Goal: Transaction & Acquisition: Download file/media

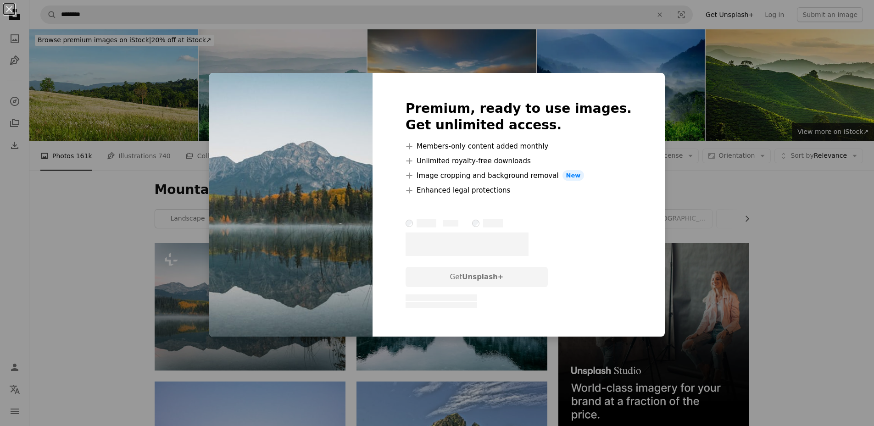
scroll to position [105, 0]
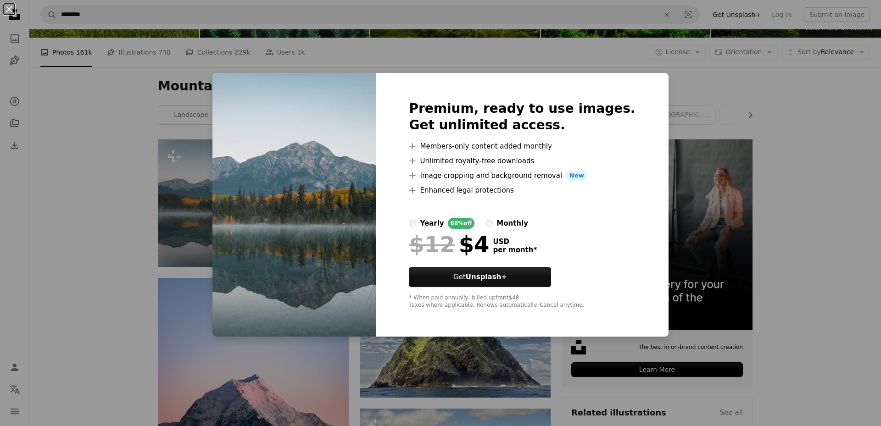
click at [798, 100] on div "An X shape Premium, ready to use images. Get unlimited access. A plus sign Memb…" at bounding box center [440, 213] width 881 height 426
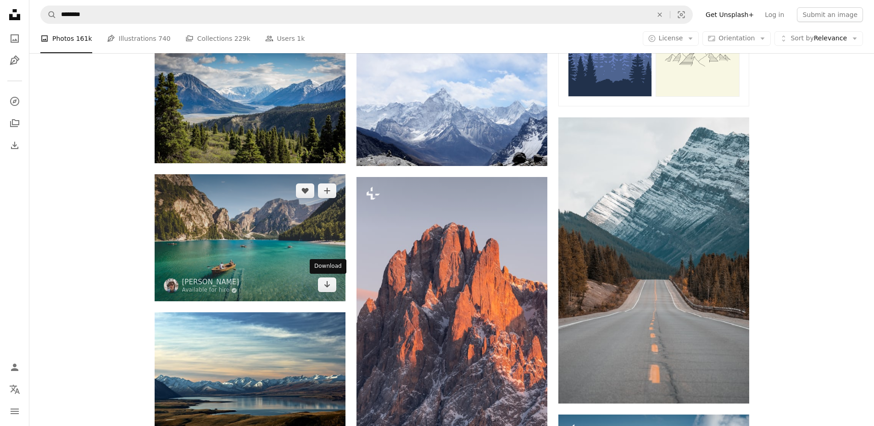
scroll to position [609, 0]
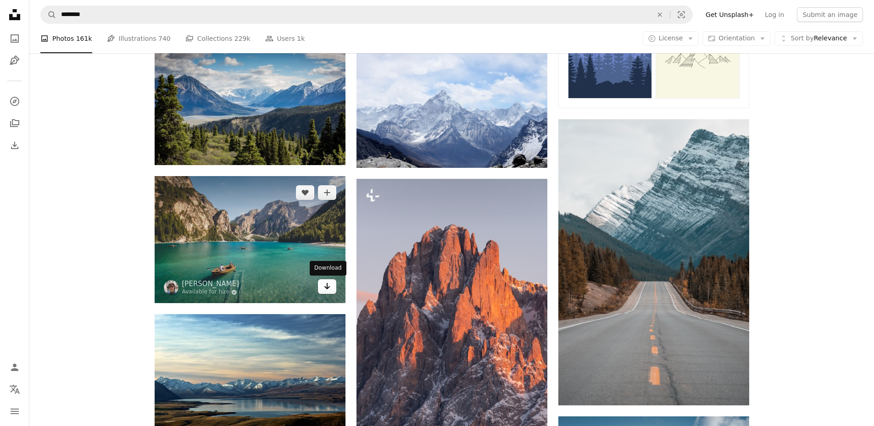
click at [333, 289] on link "Arrow pointing down" at bounding box center [327, 286] width 18 height 15
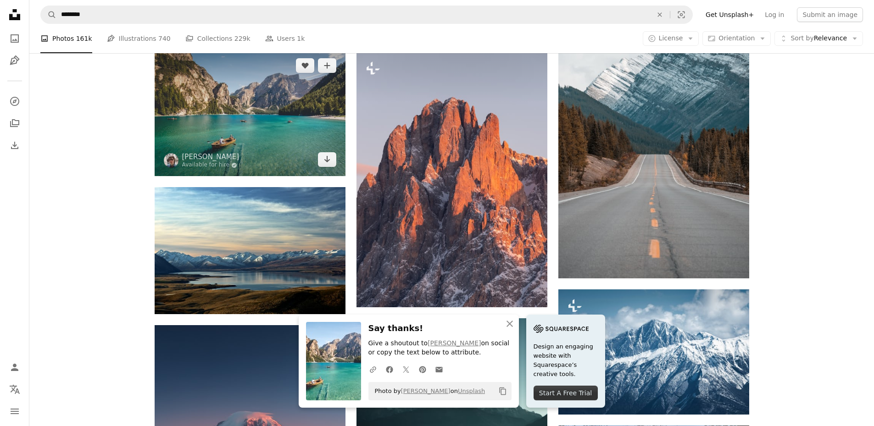
scroll to position [919, 0]
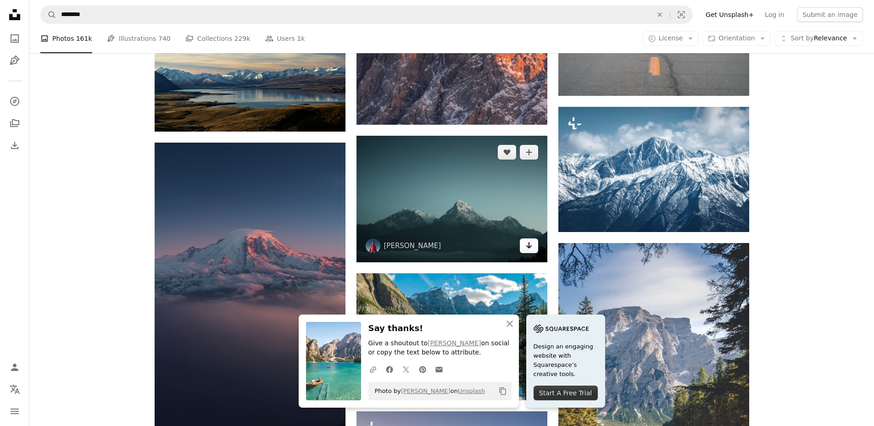
click at [526, 245] on icon "Arrow pointing down" at bounding box center [528, 245] width 7 height 11
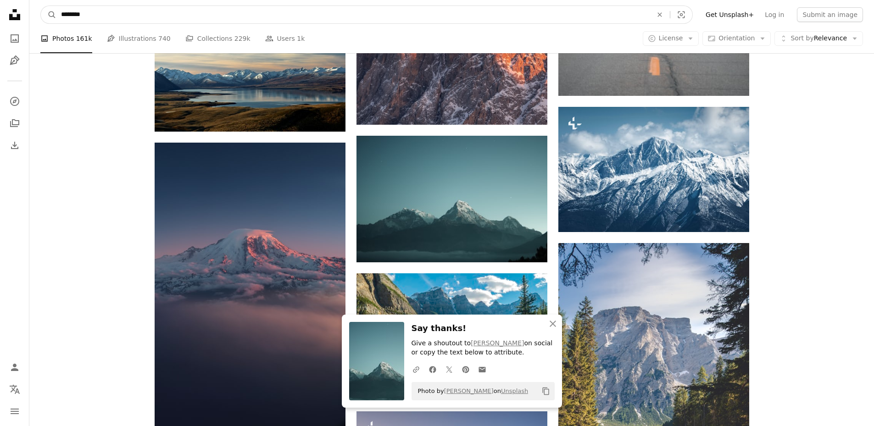
click at [283, 16] on input "********" at bounding box center [352, 14] width 593 height 17
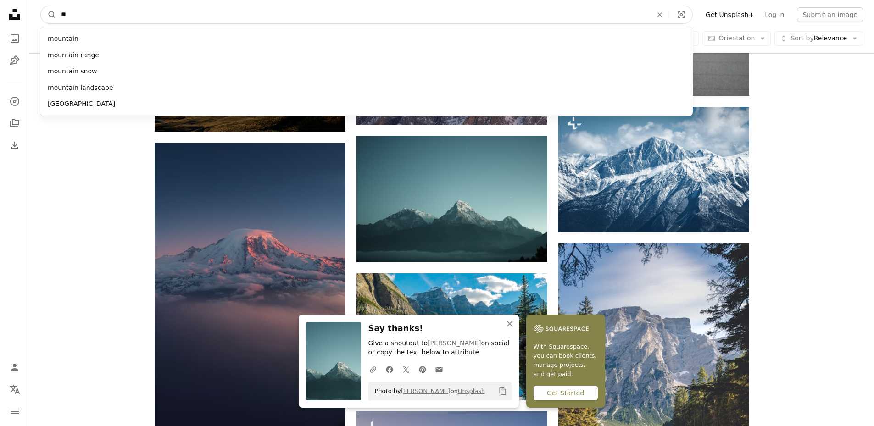
type input "*"
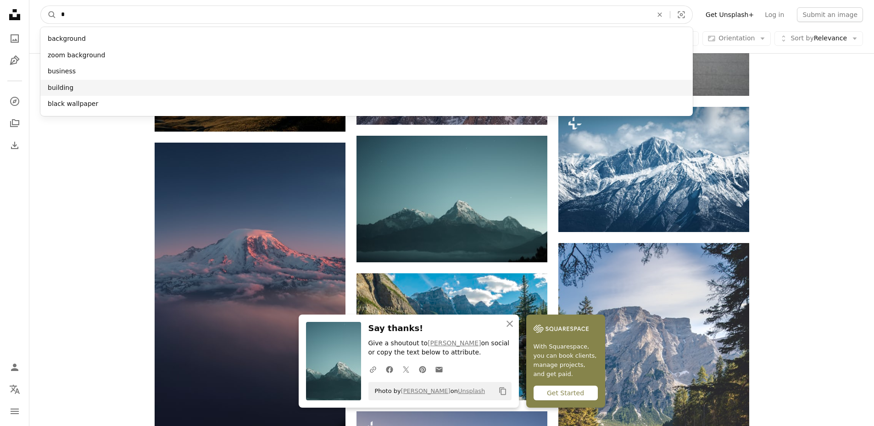
type input "*"
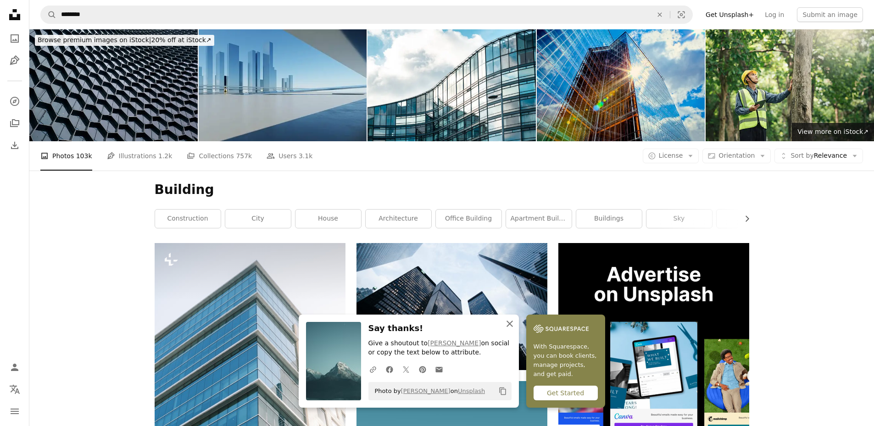
click at [508, 325] on icon "button" at bounding box center [510, 324] width 6 height 6
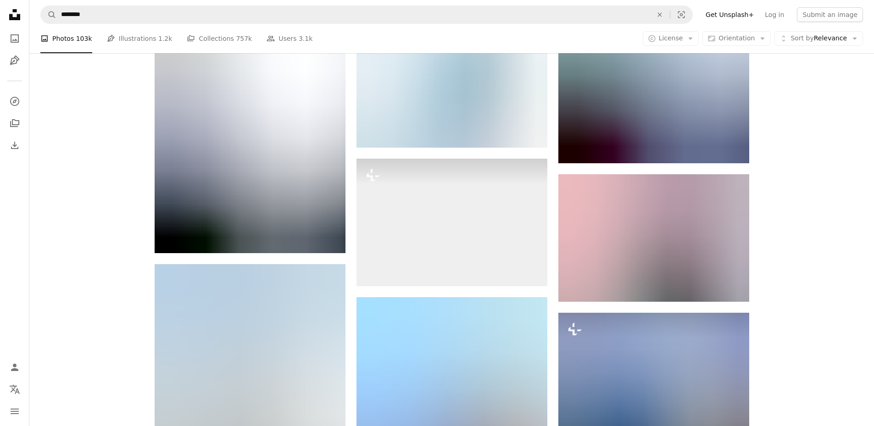
scroll to position [1078, 0]
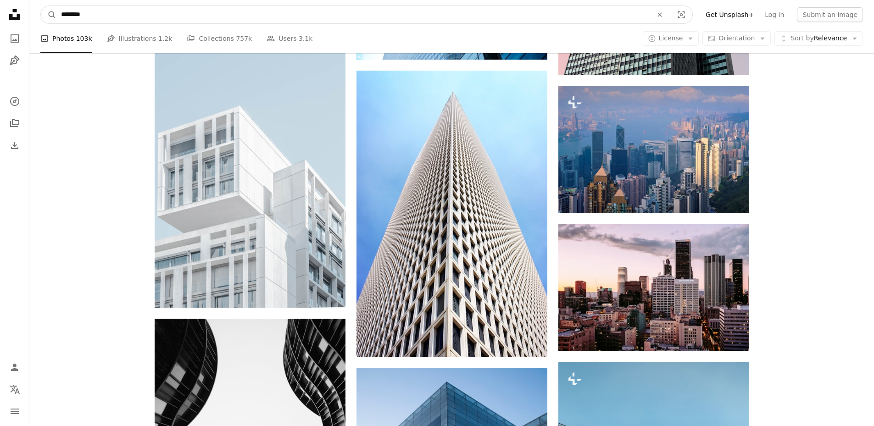
click at [60, 13] on input "********" at bounding box center [352, 14] width 593 height 17
type input "**********"
click at [41, 6] on button "A magnifying glass" at bounding box center [49, 14] width 16 height 17
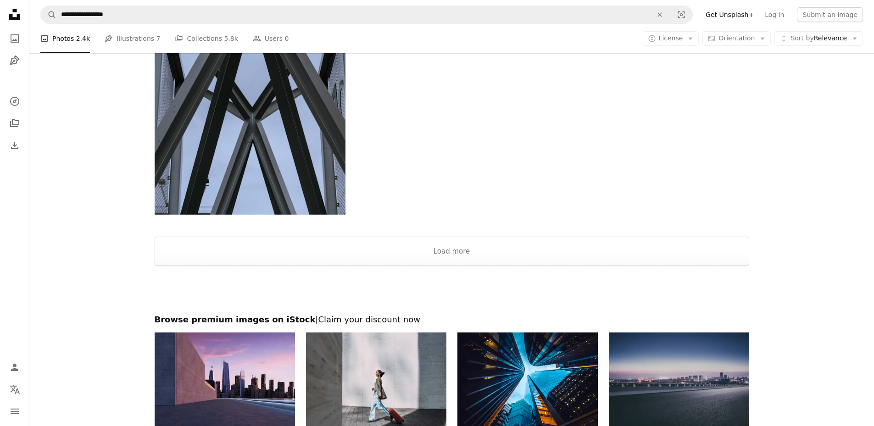
scroll to position [1763, 0]
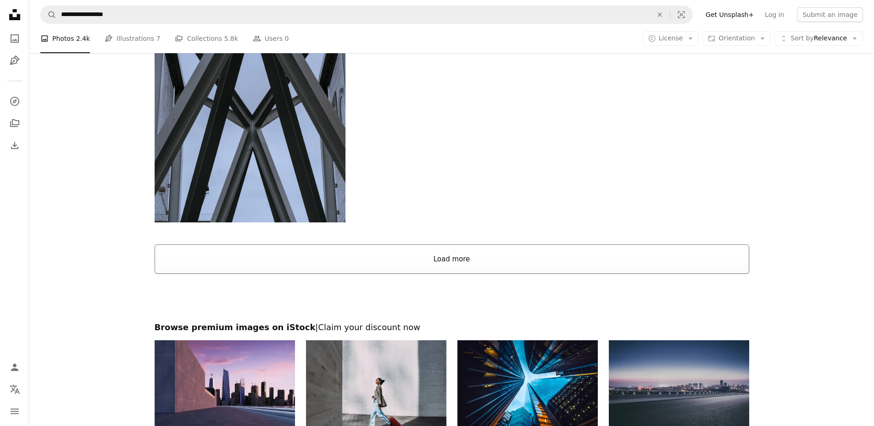
click at [287, 250] on button "Load more" at bounding box center [452, 259] width 595 height 29
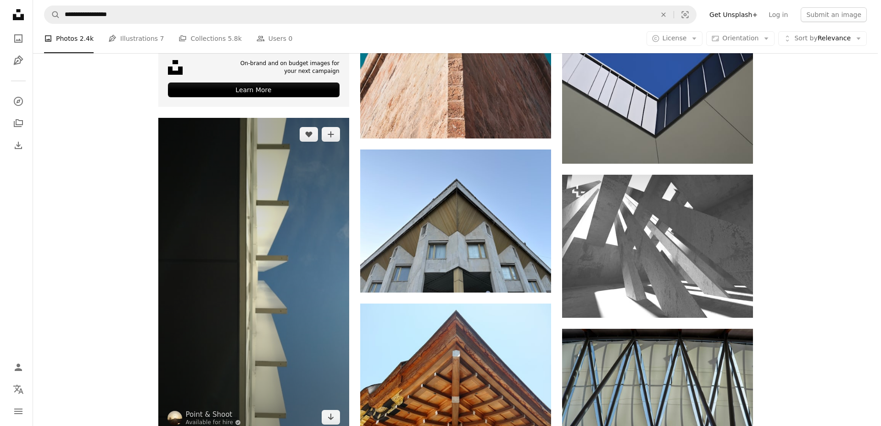
scroll to position [2199, 0]
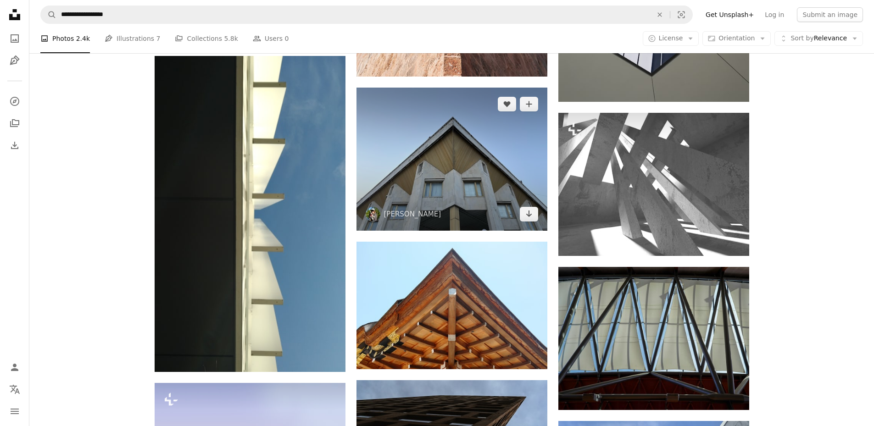
click at [459, 172] on img at bounding box center [452, 159] width 191 height 143
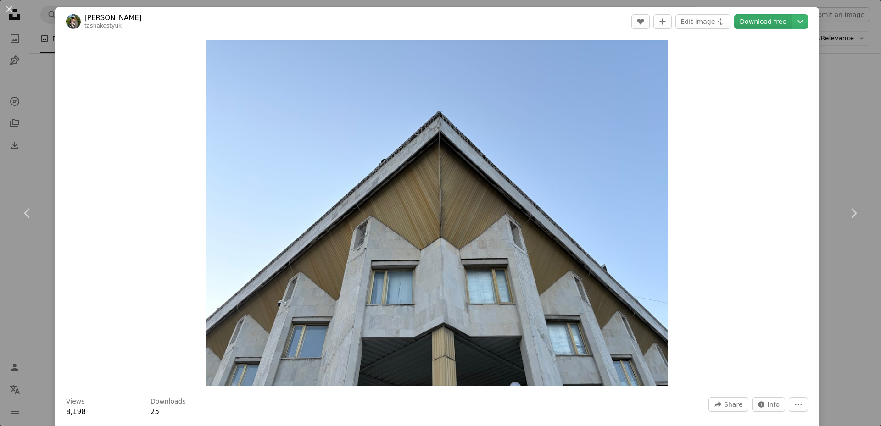
click at [762, 27] on link "Download free" at bounding box center [763, 21] width 58 height 15
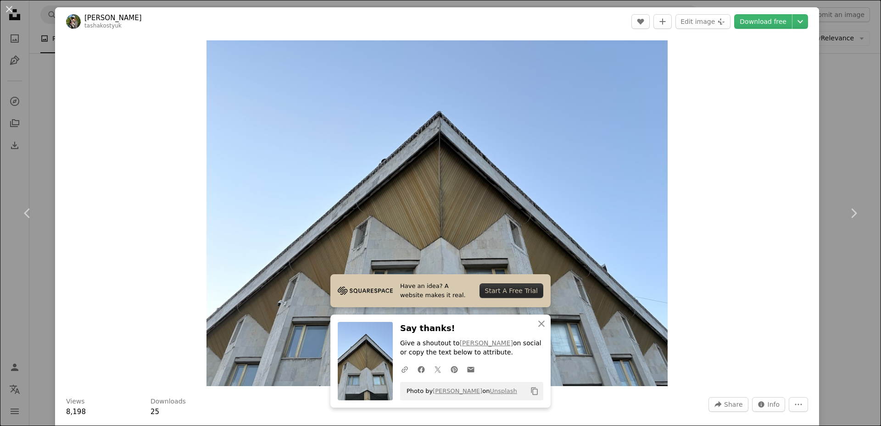
scroll to position [23, 0]
